Goal: Transaction & Acquisition: Book appointment/travel/reservation

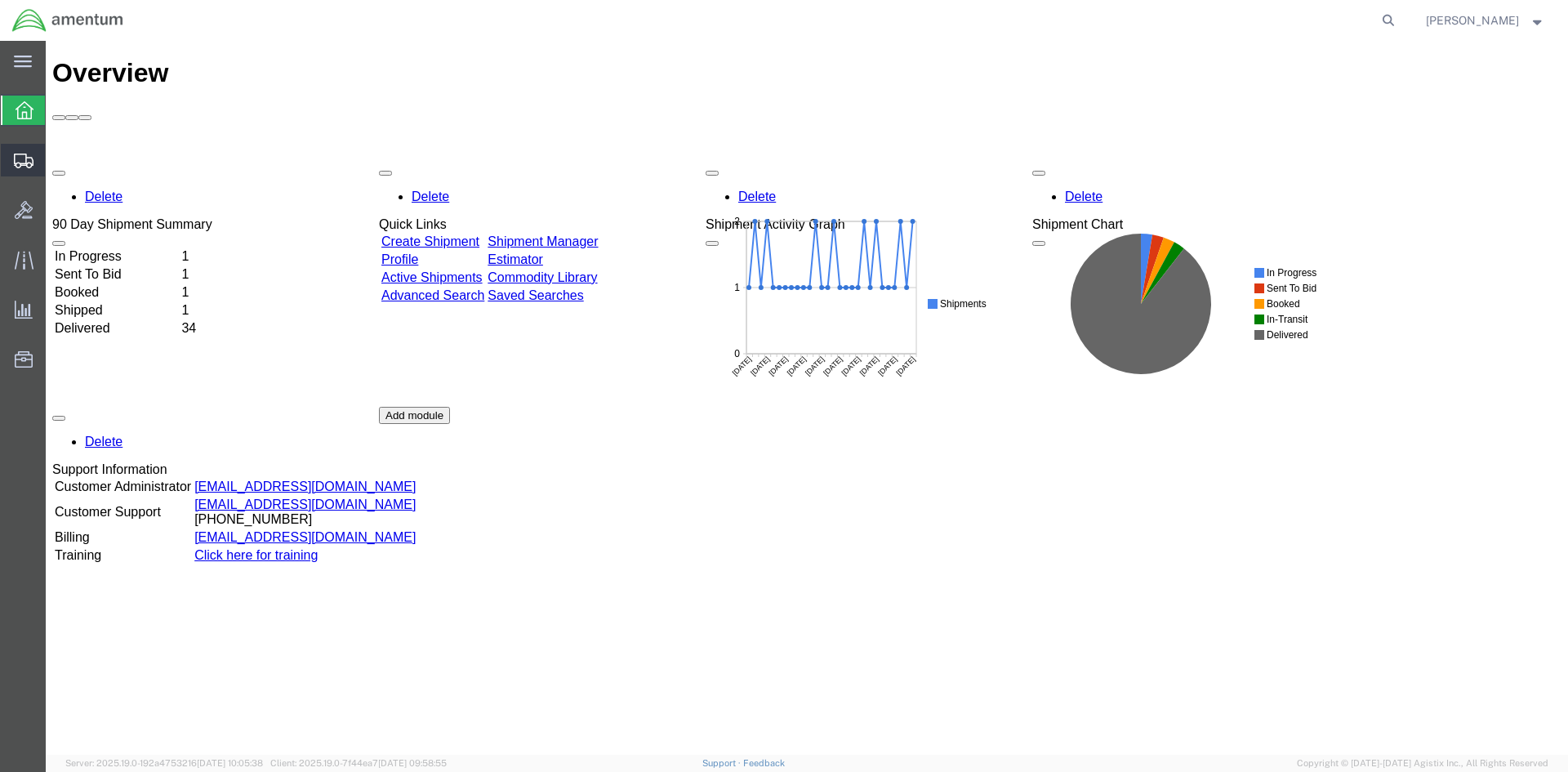
click at [0, 0] on span "Shipment Manager" at bounding box center [0, 0] width 0 height 0
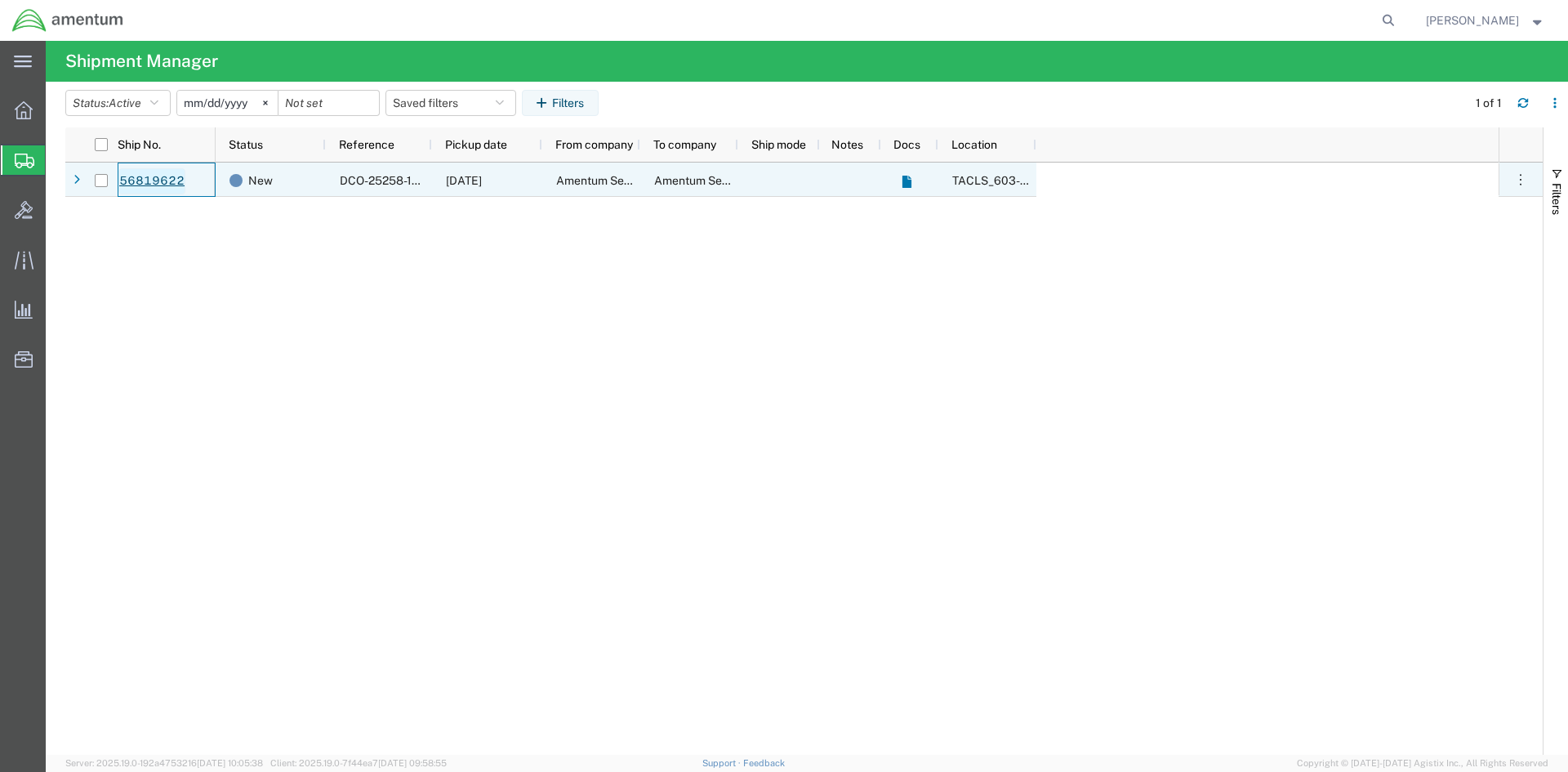
click at [152, 180] on link "56819622" at bounding box center [151, 181] width 67 height 26
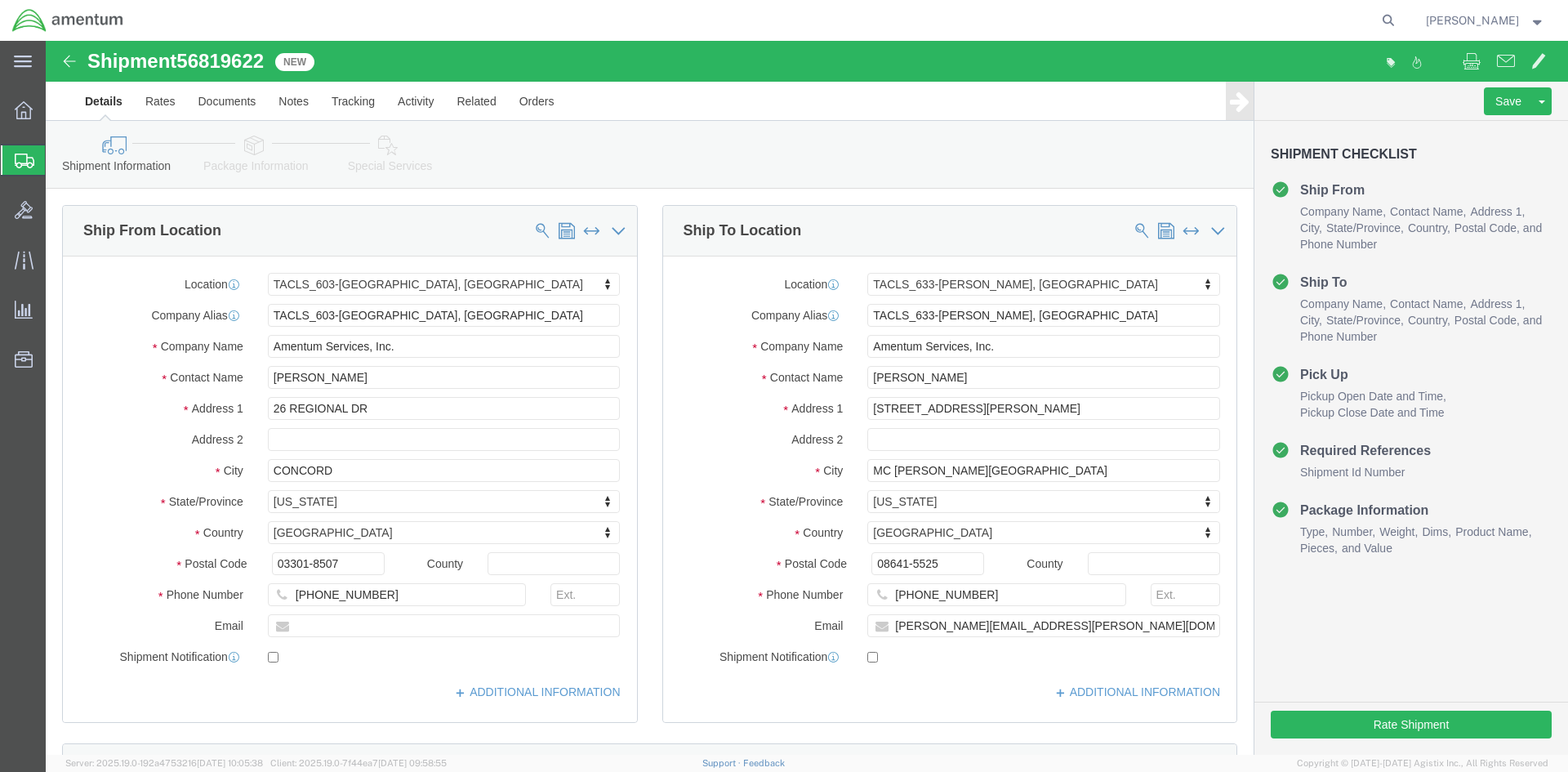
select select "42708"
select select "42718"
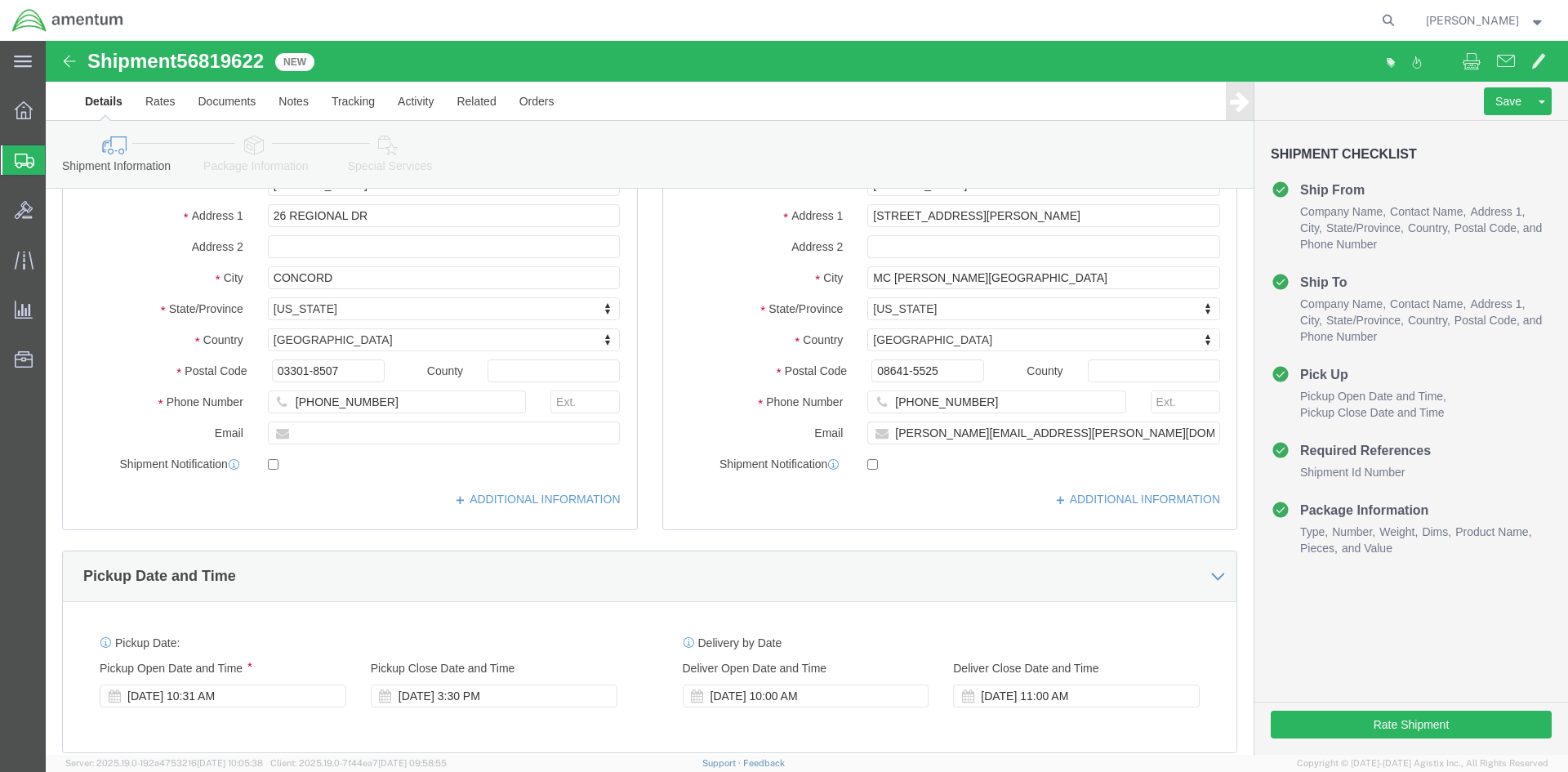
scroll to position [163, 0]
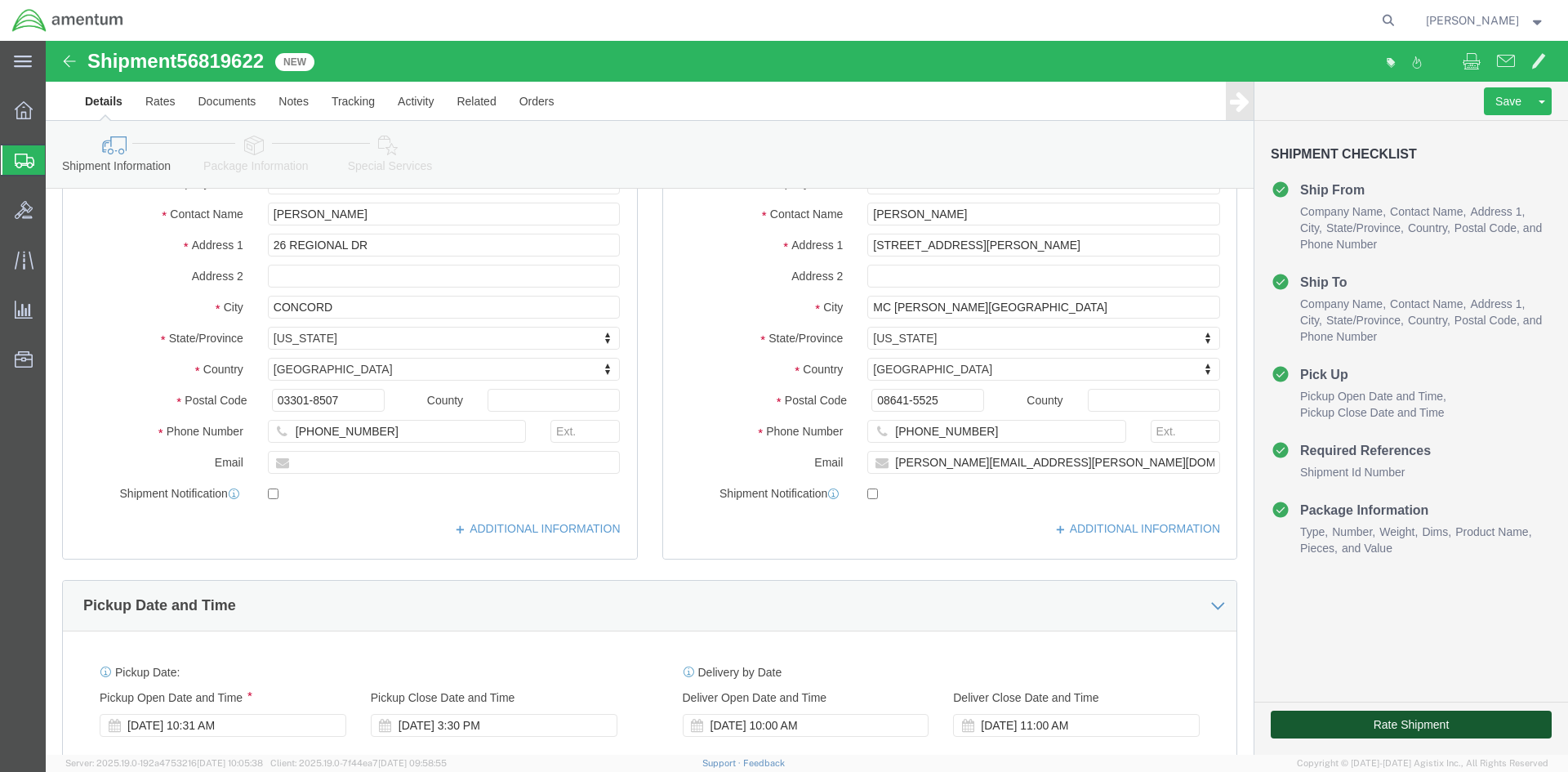
click button "Rate Shipment"
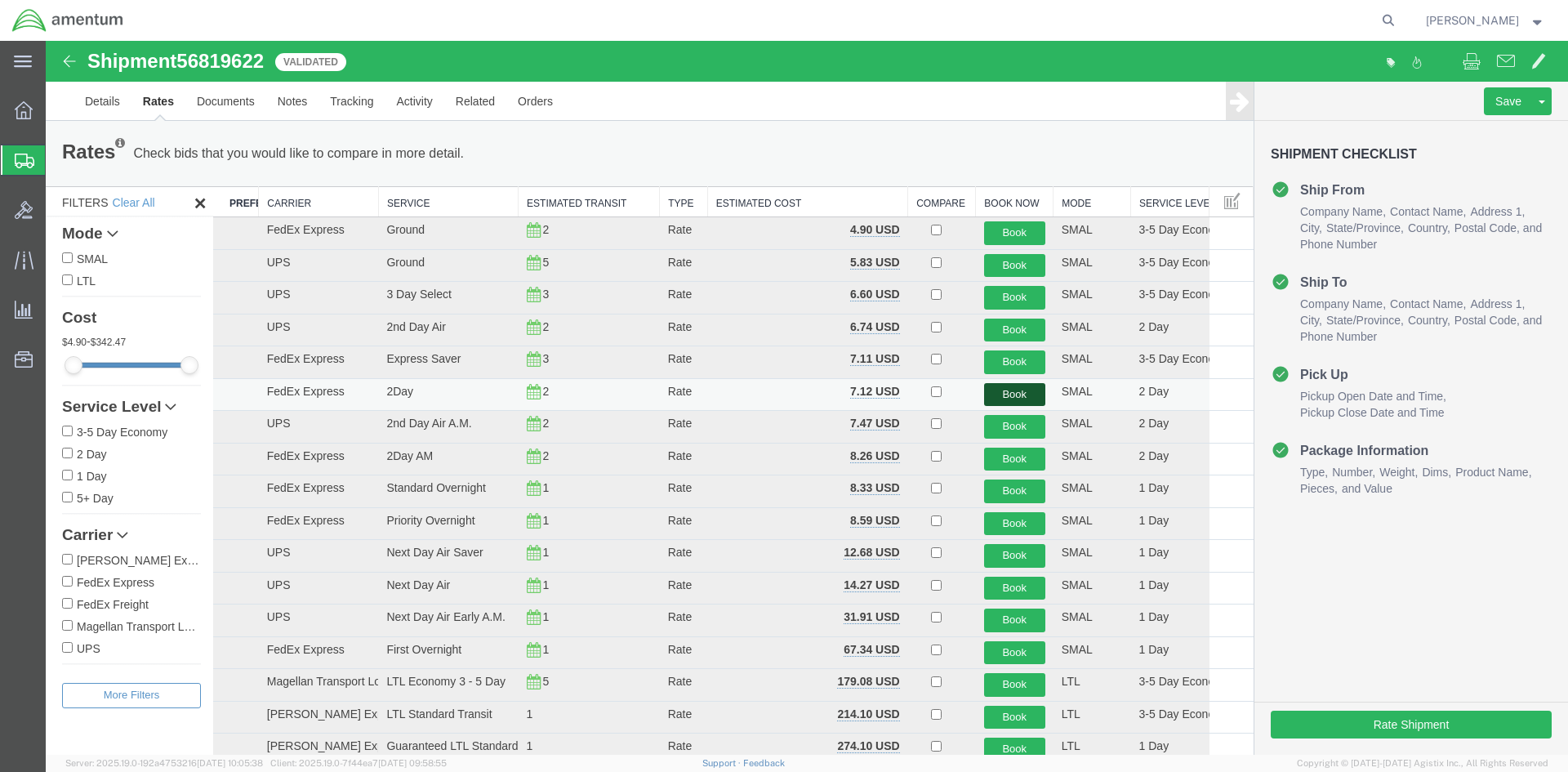
click at [1008, 391] on button "Book" at bounding box center [1015, 395] width 62 height 24
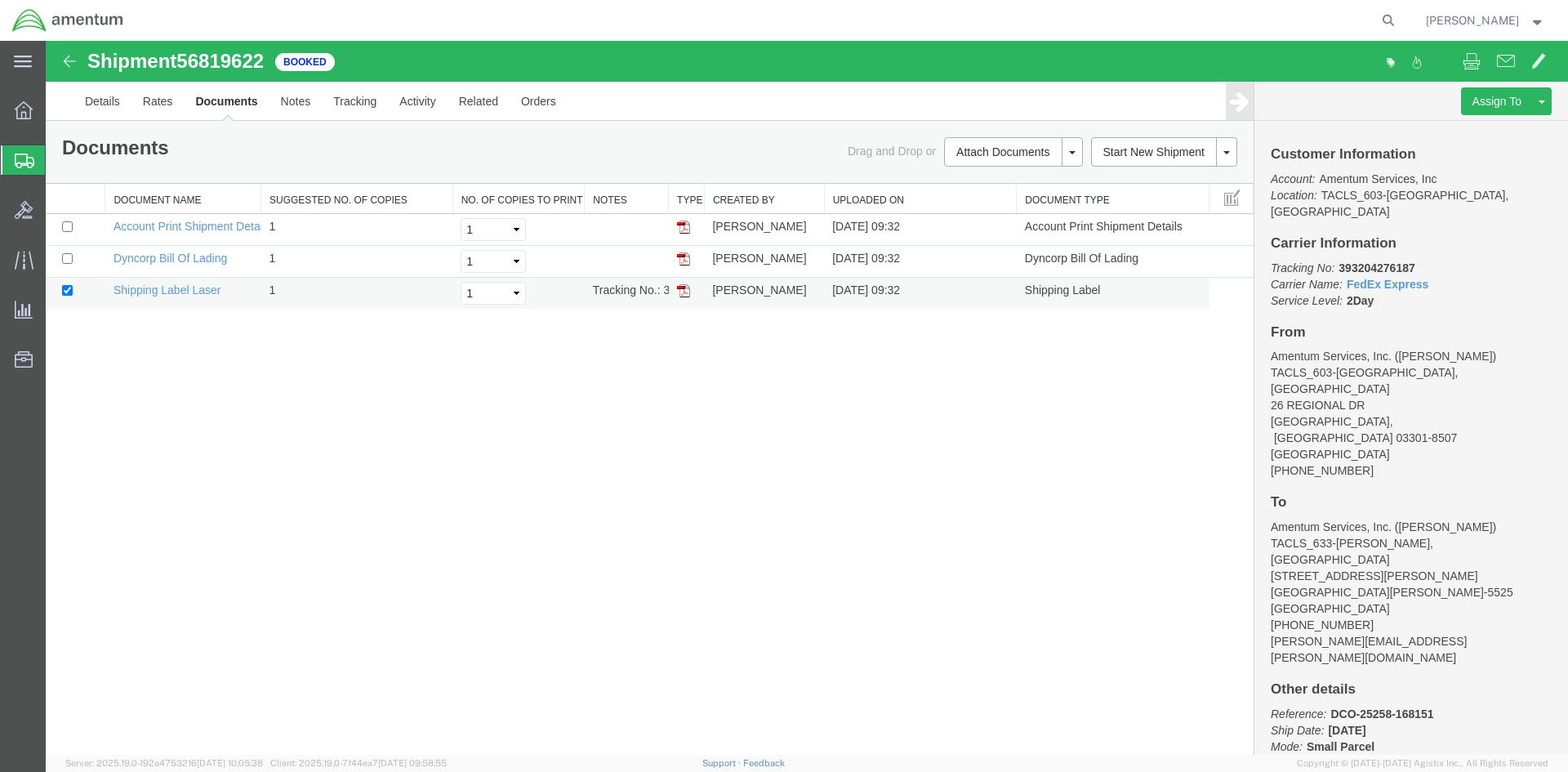
click at [686, 293] on img at bounding box center [683, 290] width 13 height 13
